Goal: Transaction & Acquisition: Purchase product/service

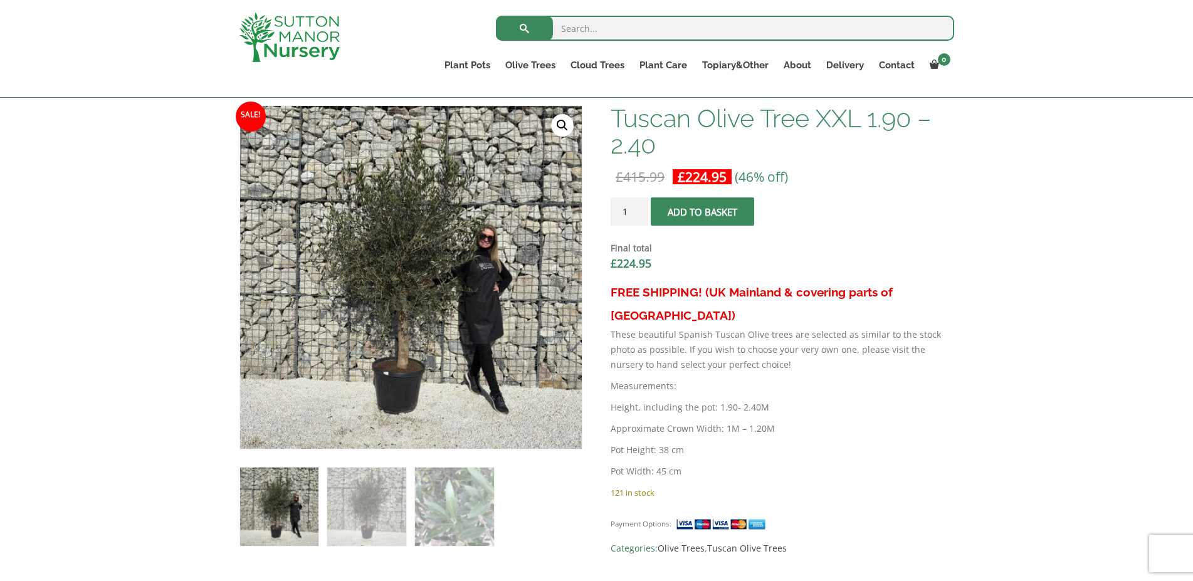
scroll to position [256, 0]
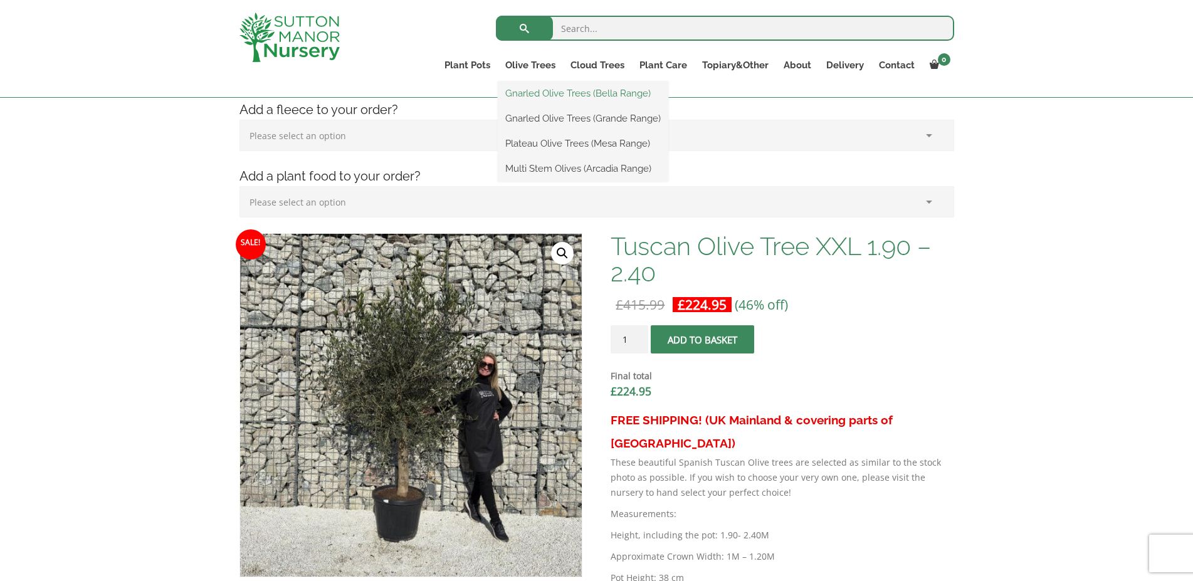
click at [536, 92] on link "Gnarled Olive Trees (Bella Range)" at bounding box center [583, 93] width 171 height 19
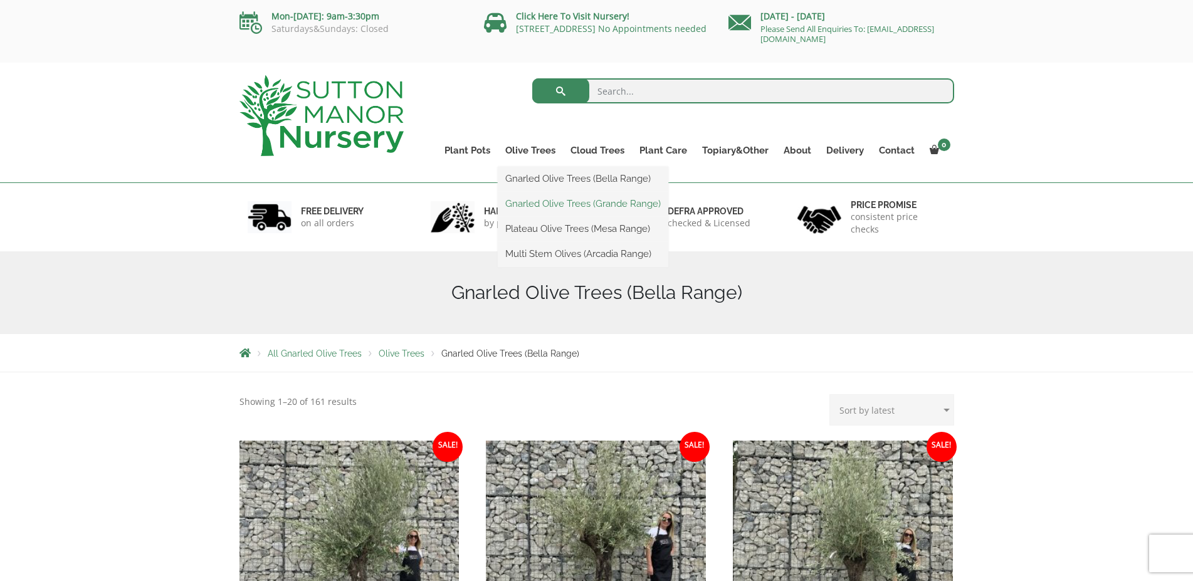
click at [532, 202] on link "Gnarled Olive Trees (Grande Range)" at bounding box center [583, 203] width 171 height 19
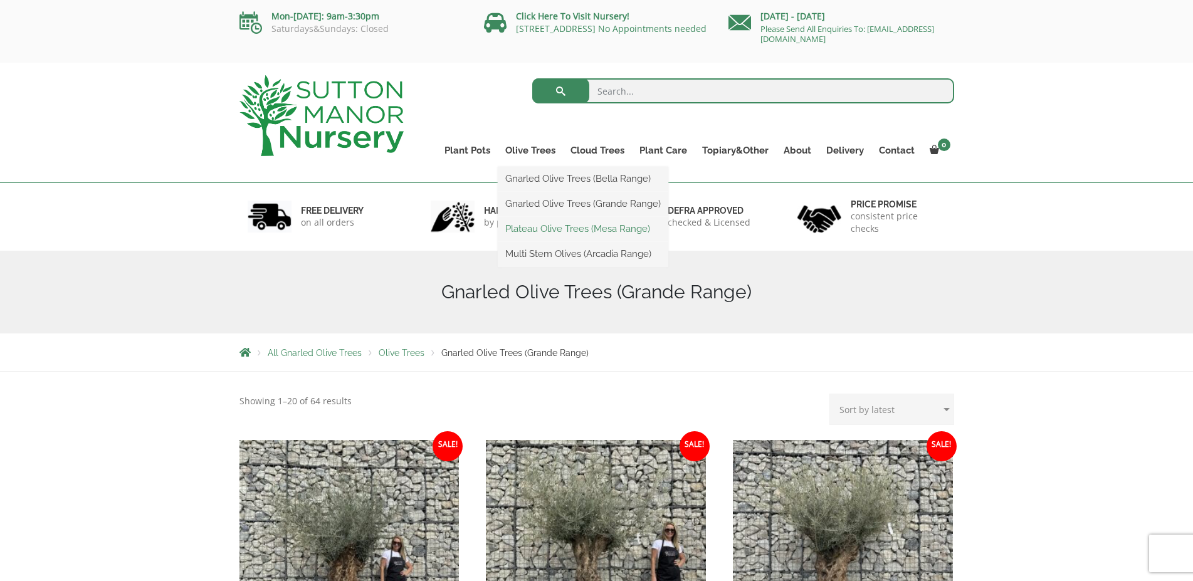
click at [537, 226] on link "Plateau Olive Trees (Mesa Range)" at bounding box center [583, 228] width 171 height 19
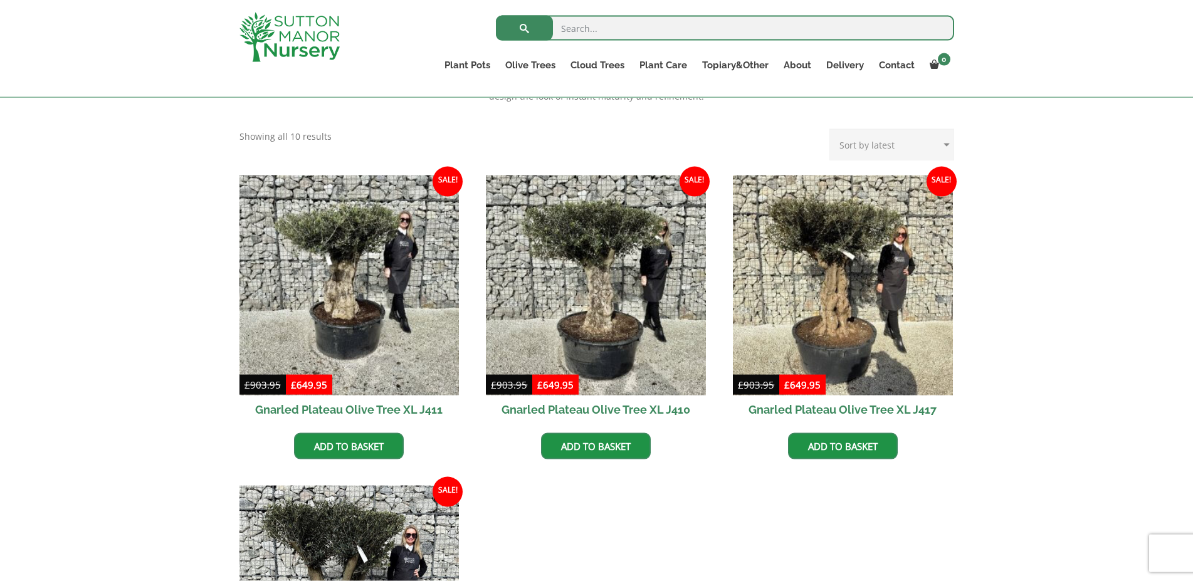
scroll to position [384, 0]
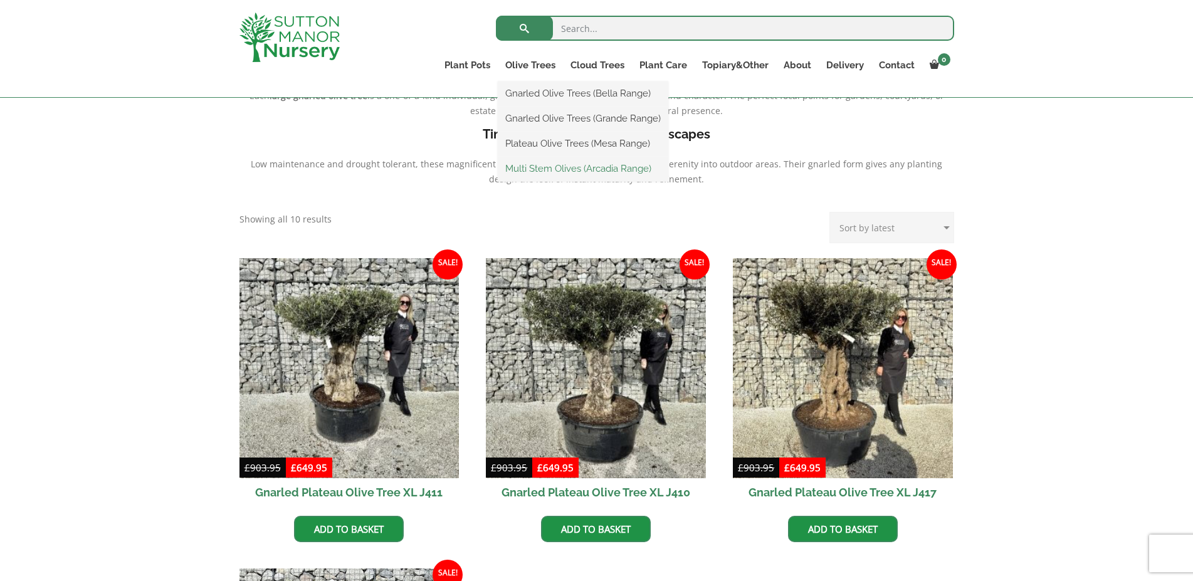
click at [548, 164] on link "Multi Stem Olives (Arcadia Range)" at bounding box center [583, 168] width 171 height 19
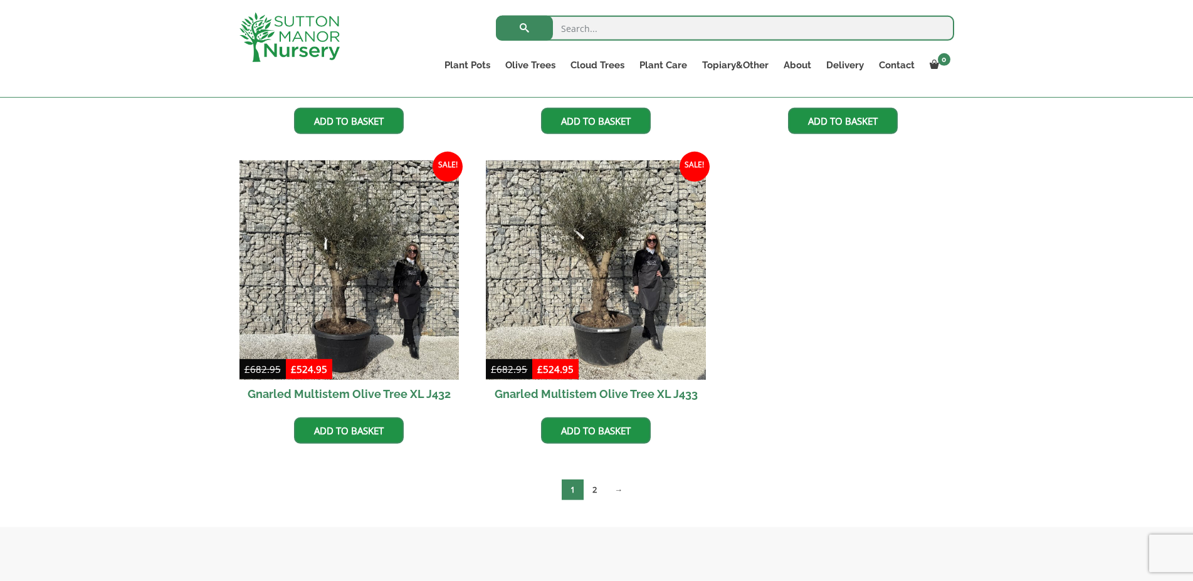
scroll to position [1896, 0]
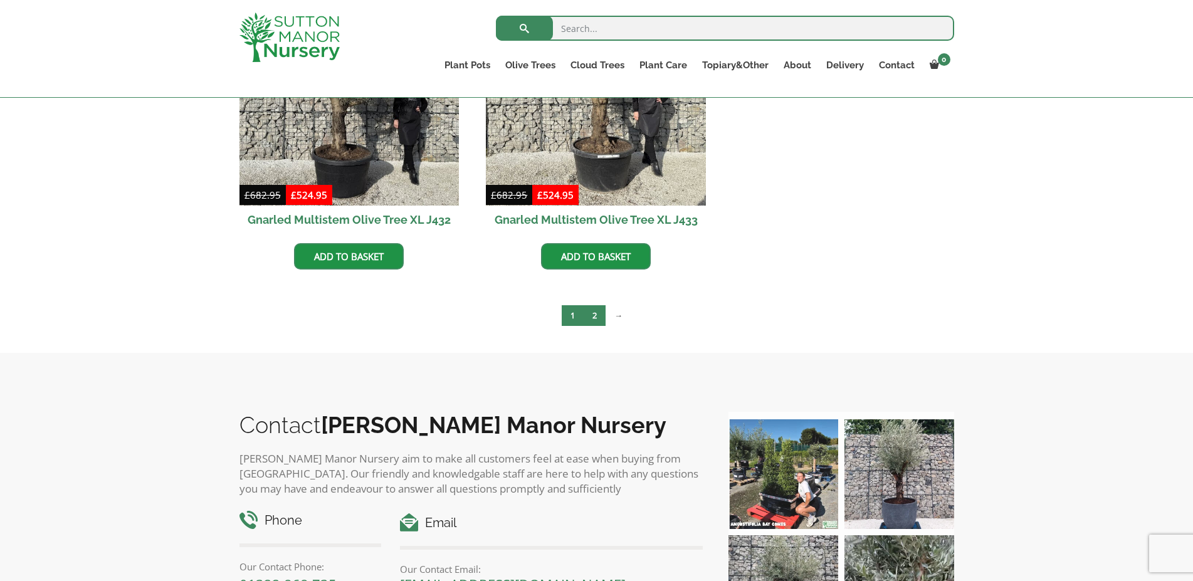
click at [593, 312] on link "2" at bounding box center [595, 315] width 22 height 21
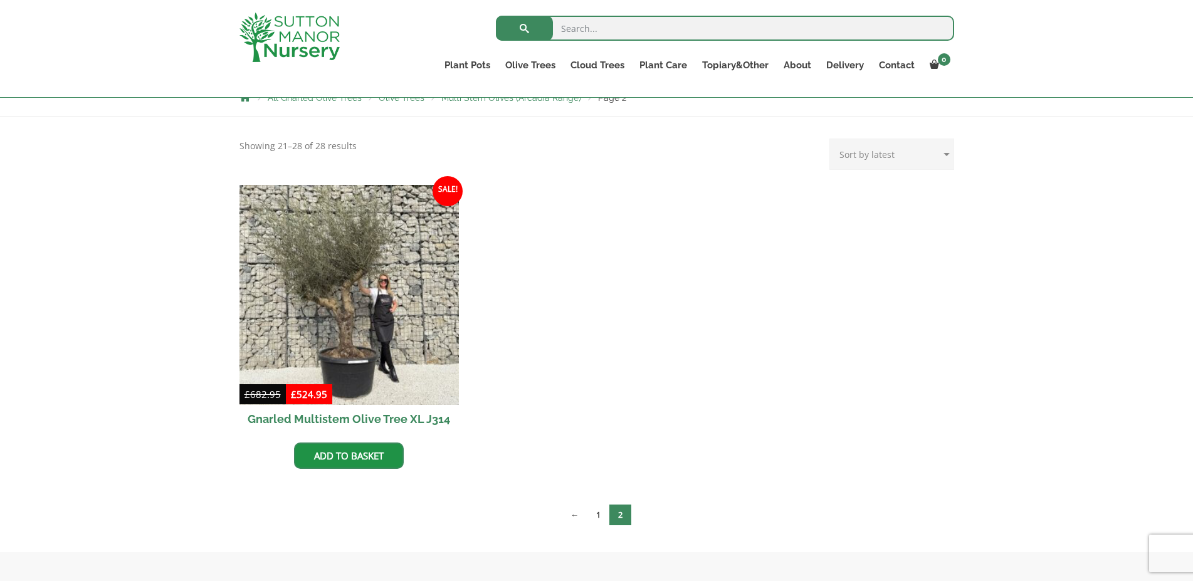
scroll to position [233, 0]
click at [323, 456] on link "Add to basket" at bounding box center [349, 456] width 110 height 26
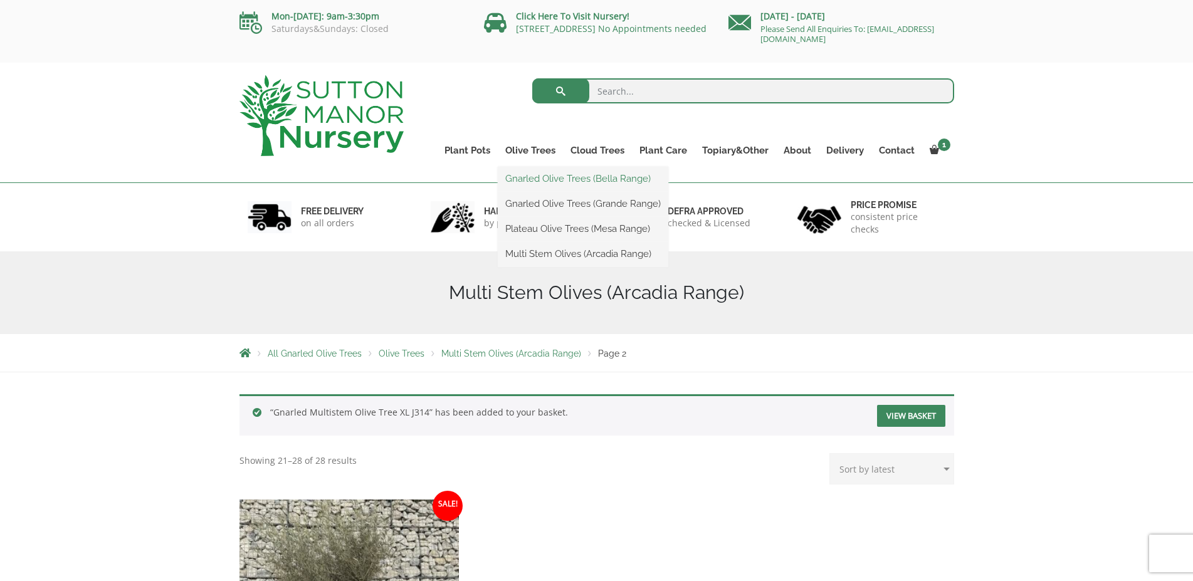
click at [547, 181] on link "Gnarled Olive Trees (Bella Range)" at bounding box center [583, 178] width 171 height 19
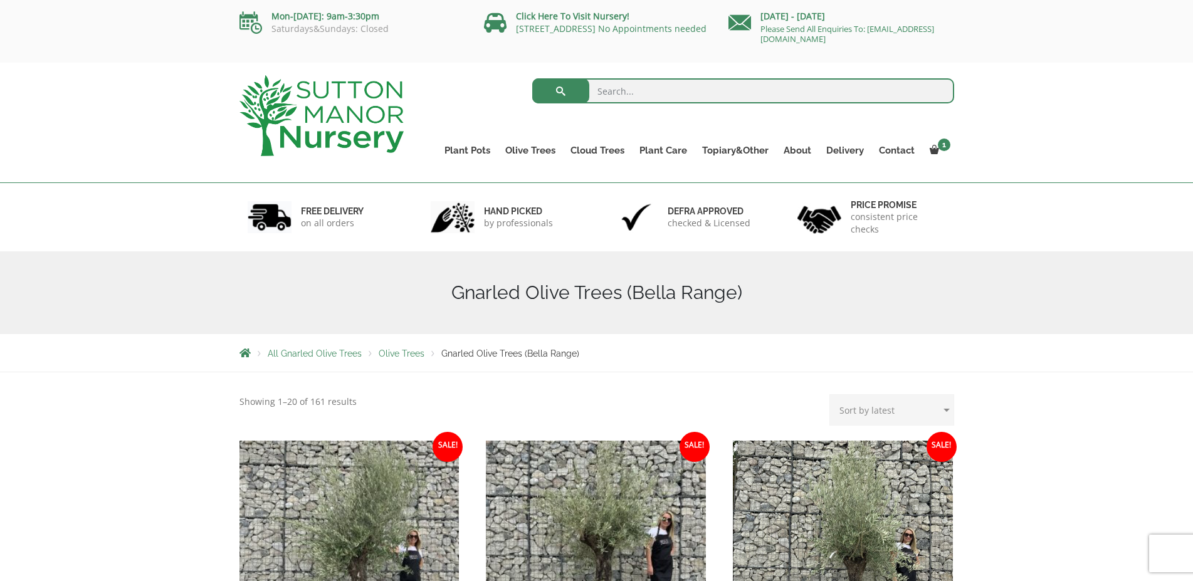
click at [893, 415] on select "Sort by popularity Sort by latest Sort by price: low to high Sort by price: hig…" at bounding box center [891, 409] width 125 height 31
select select "price"
click option "Sort by price: low to high" at bounding box center [0, 0] width 0 height 0
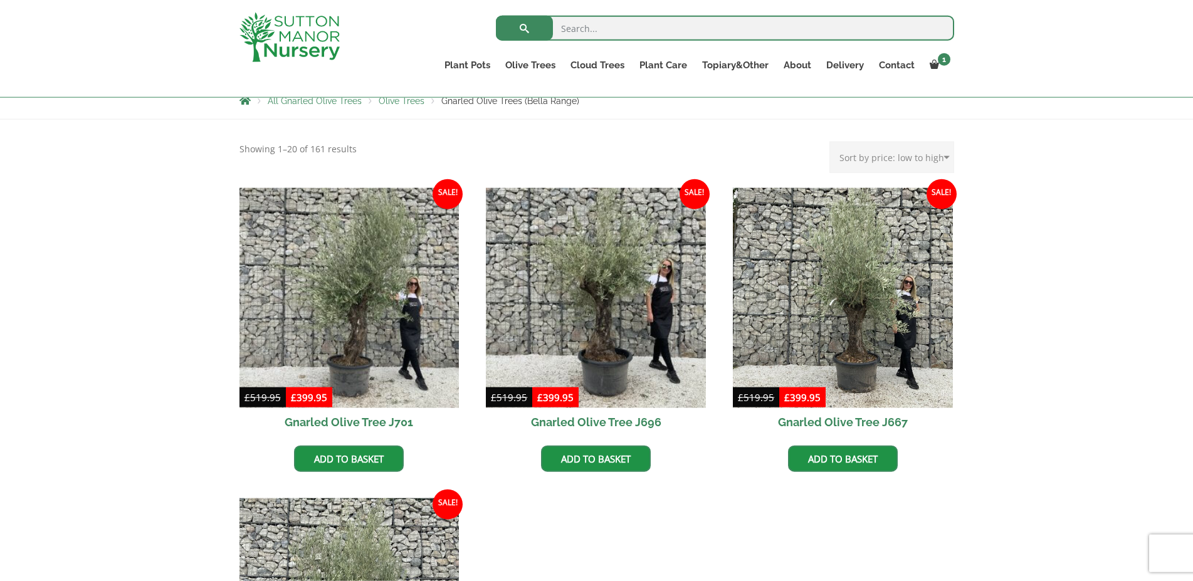
scroll to position [256, 0]
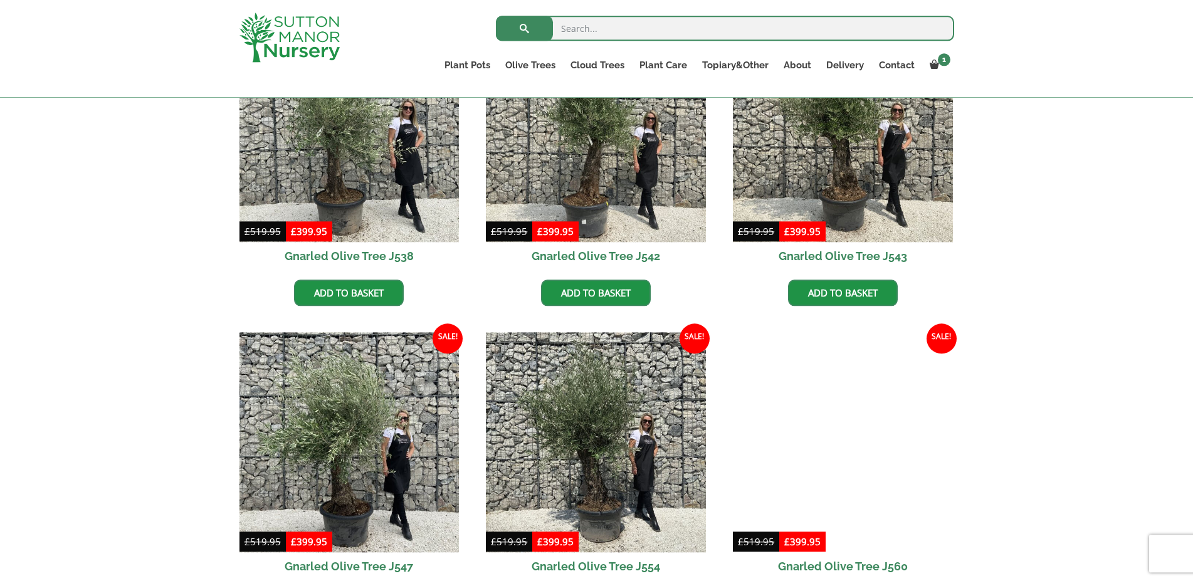
scroll to position [745, 0]
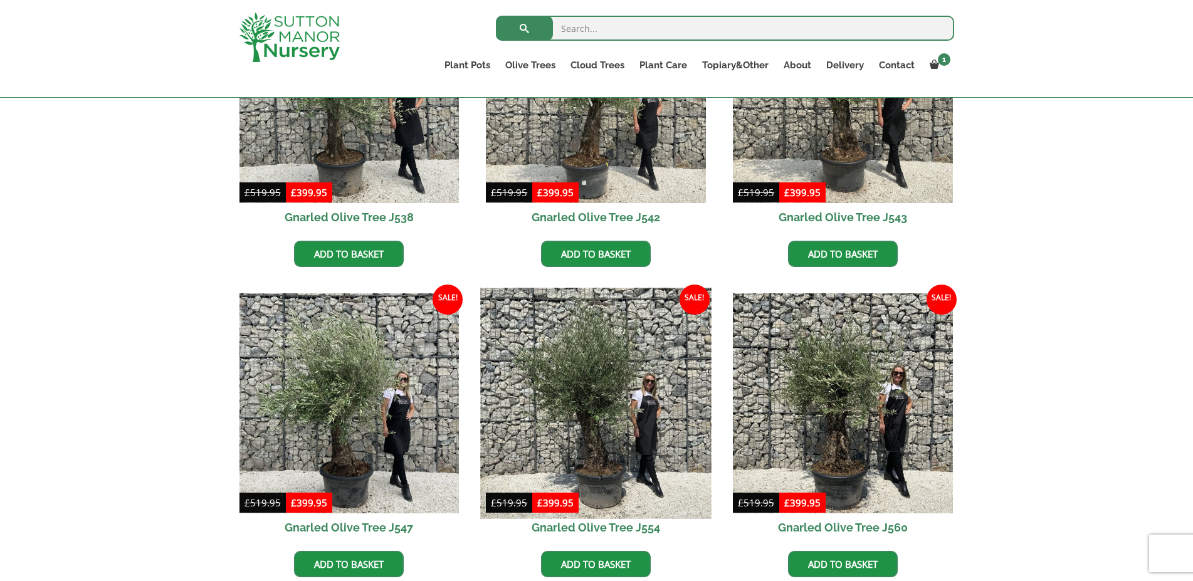
click at [594, 446] on img at bounding box center [596, 403] width 231 height 231
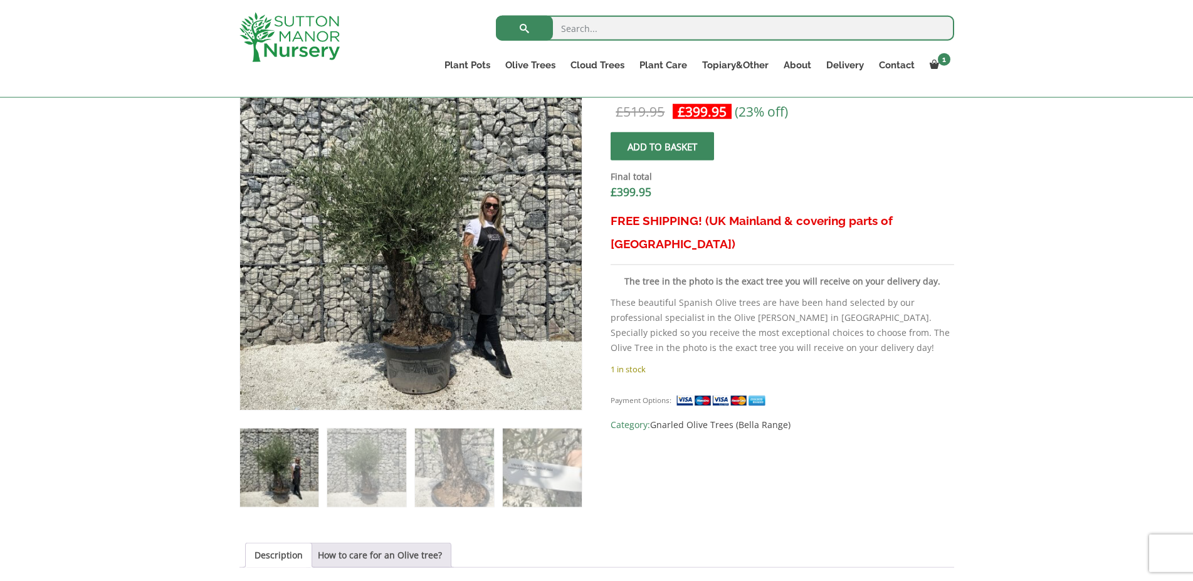
scroll to position [384, 0]
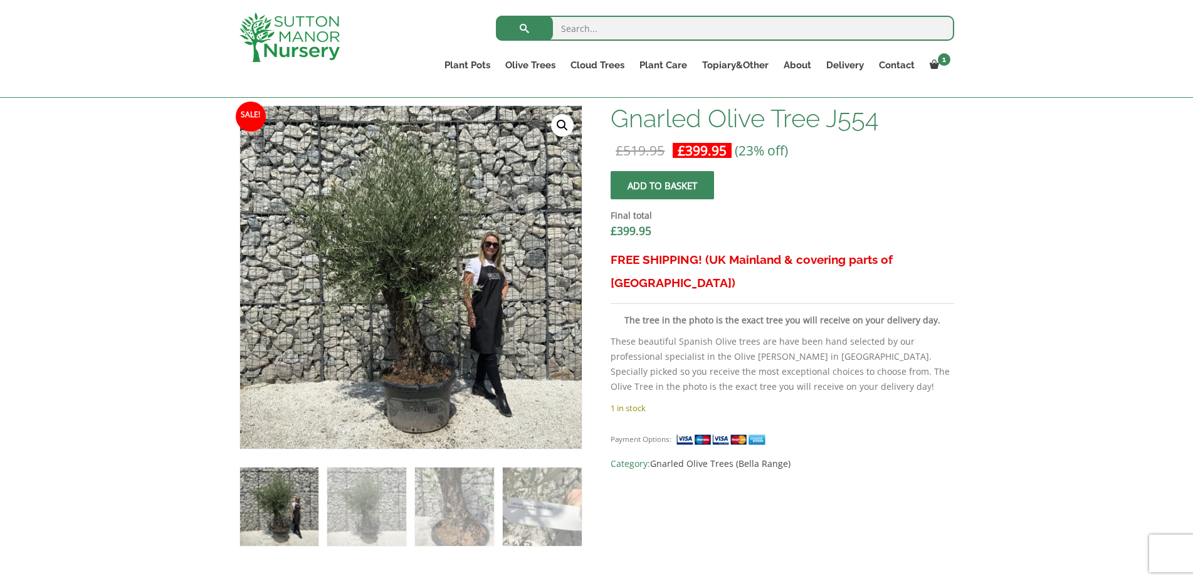
click at [682, 185] on button "Add to basket" at bounding box center [662, 185] width 103 height 28
